Goal: Task Accomplishment & Management: Use online tool/utility

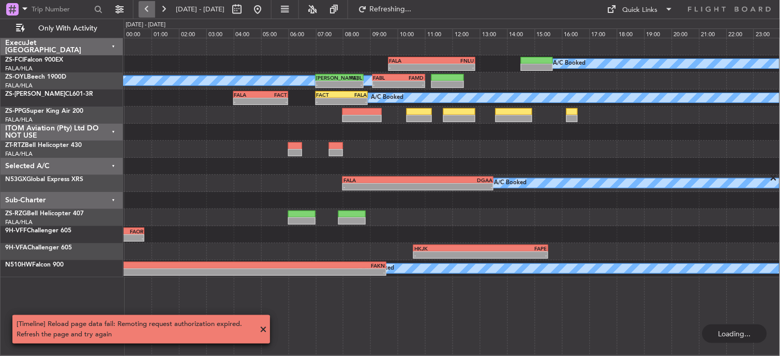
click at [145, 4] on button at bounding box center [147, 9] width 17 height 17
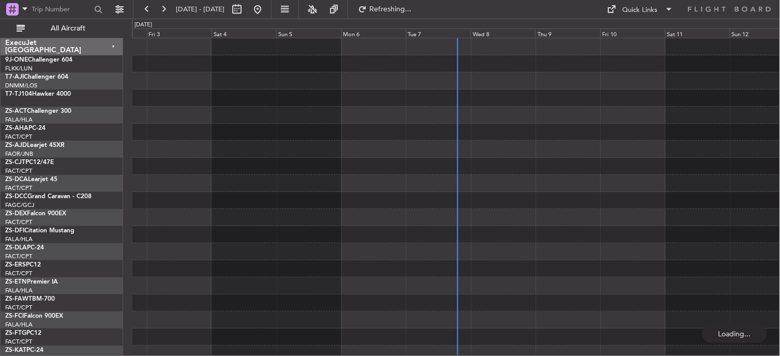
click at [490, 34] on div "Wed 8" at bounding box center [503, 32] width 65 height 9
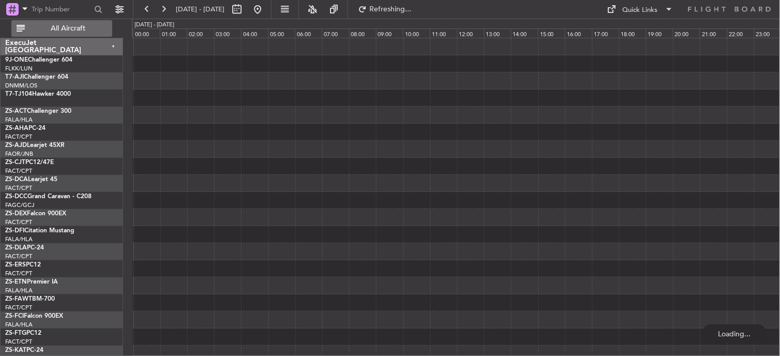
click at [69, 22] on button "All Aircraft" at bounding box center [61, 28] width 101 height 17
